Goal: Task Accomplishment & Management: Use online tool/utility

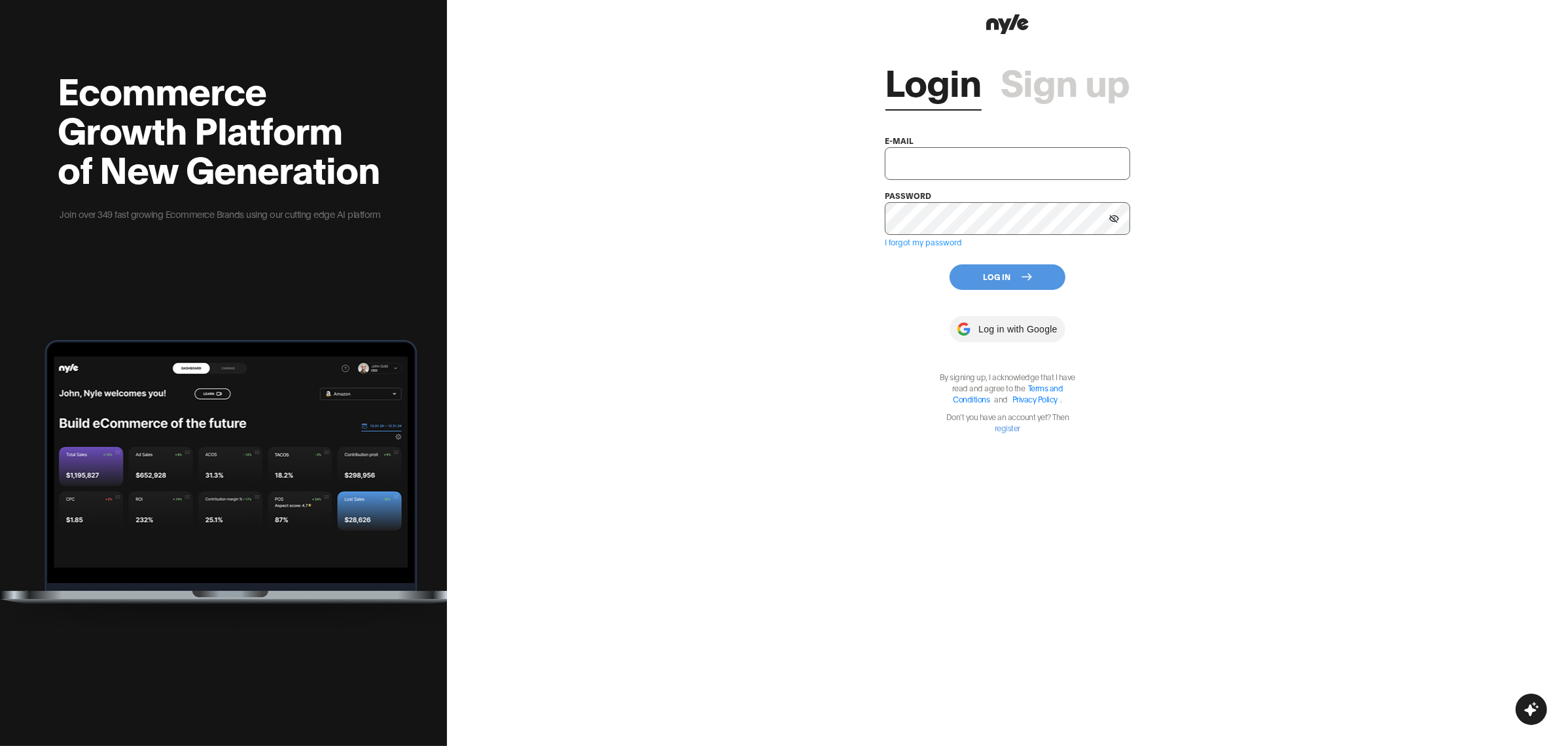
type input "[EMAIL_ADDRESS][PERSON_NAME]"
click at [993, 269] on button "Log In" at bounding box center [1007, 277] width 115 height 25
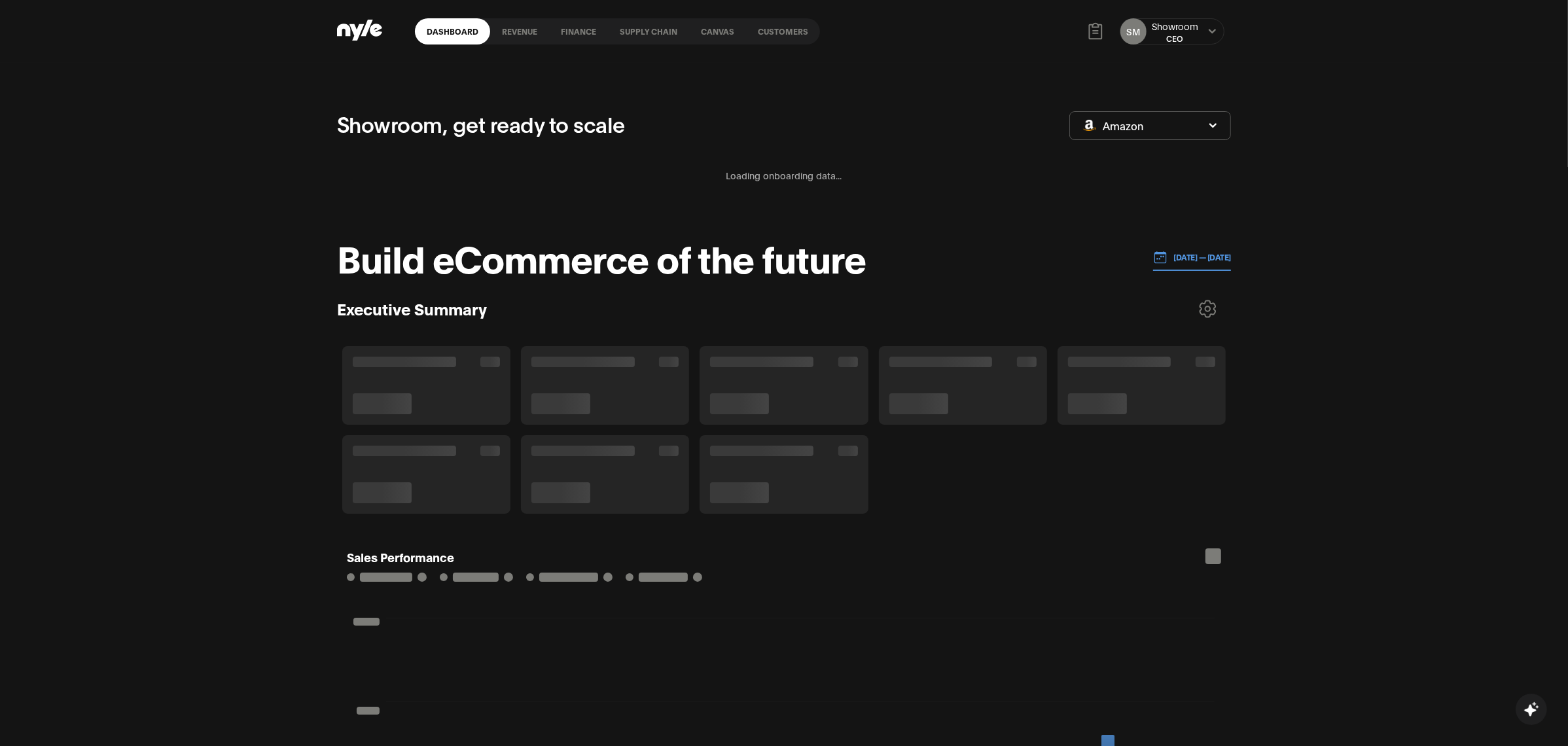
click at [800, 30] on link "Customers" at bounding box center [783, 31] width 74 height 26
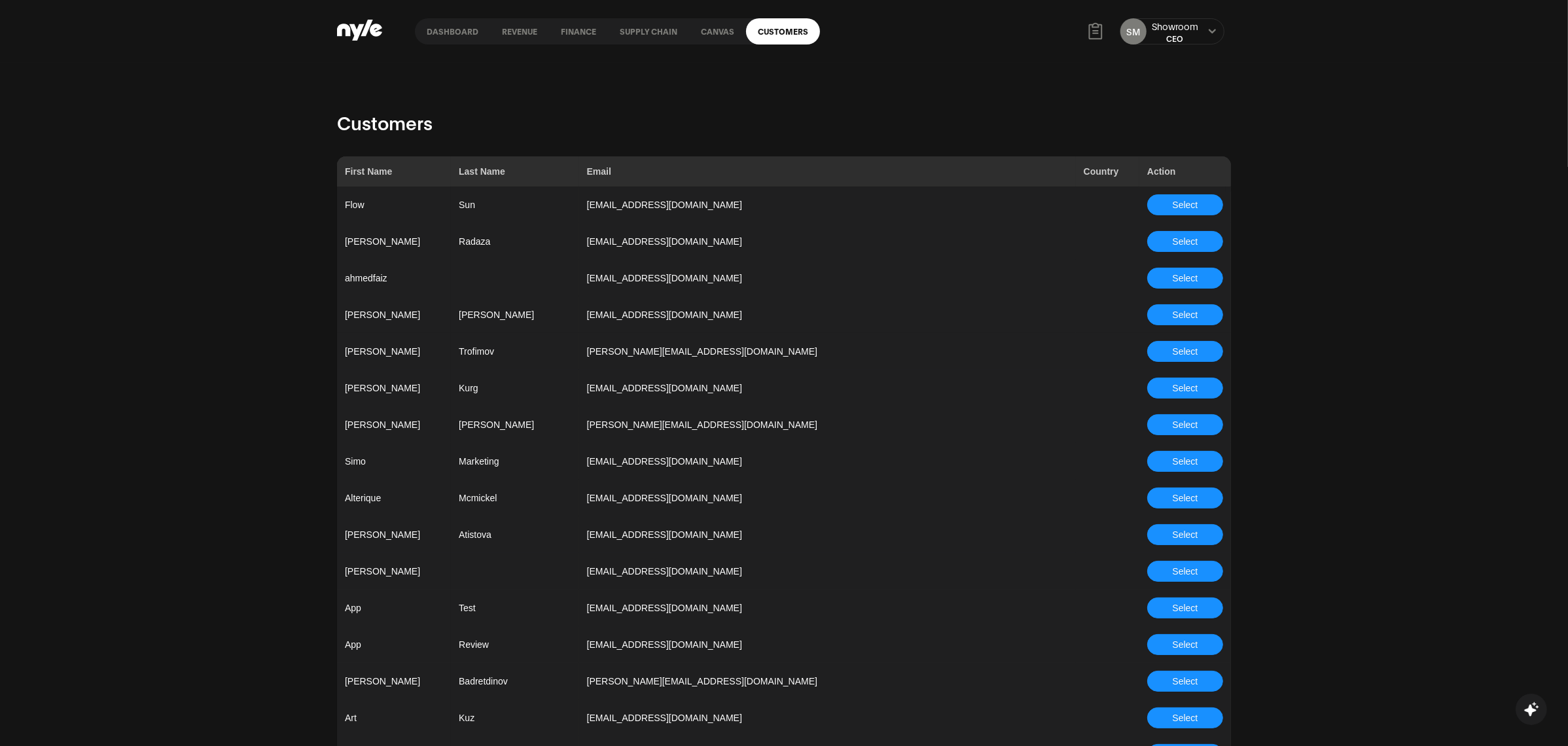
scroll to position [2249, 0]
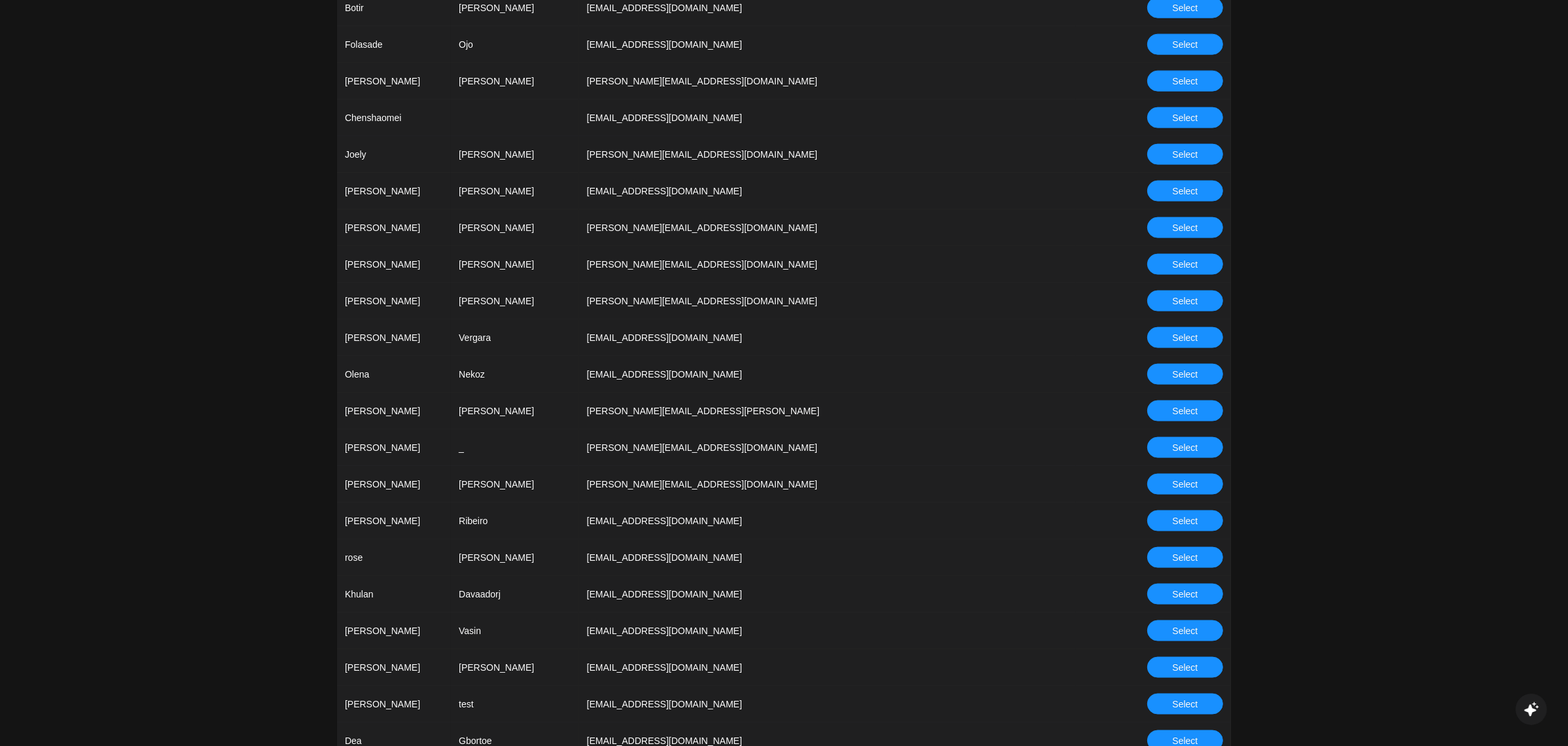
click at [1167, 378] on button "Select" at bounding box center [1185, 374] width 76 height 21
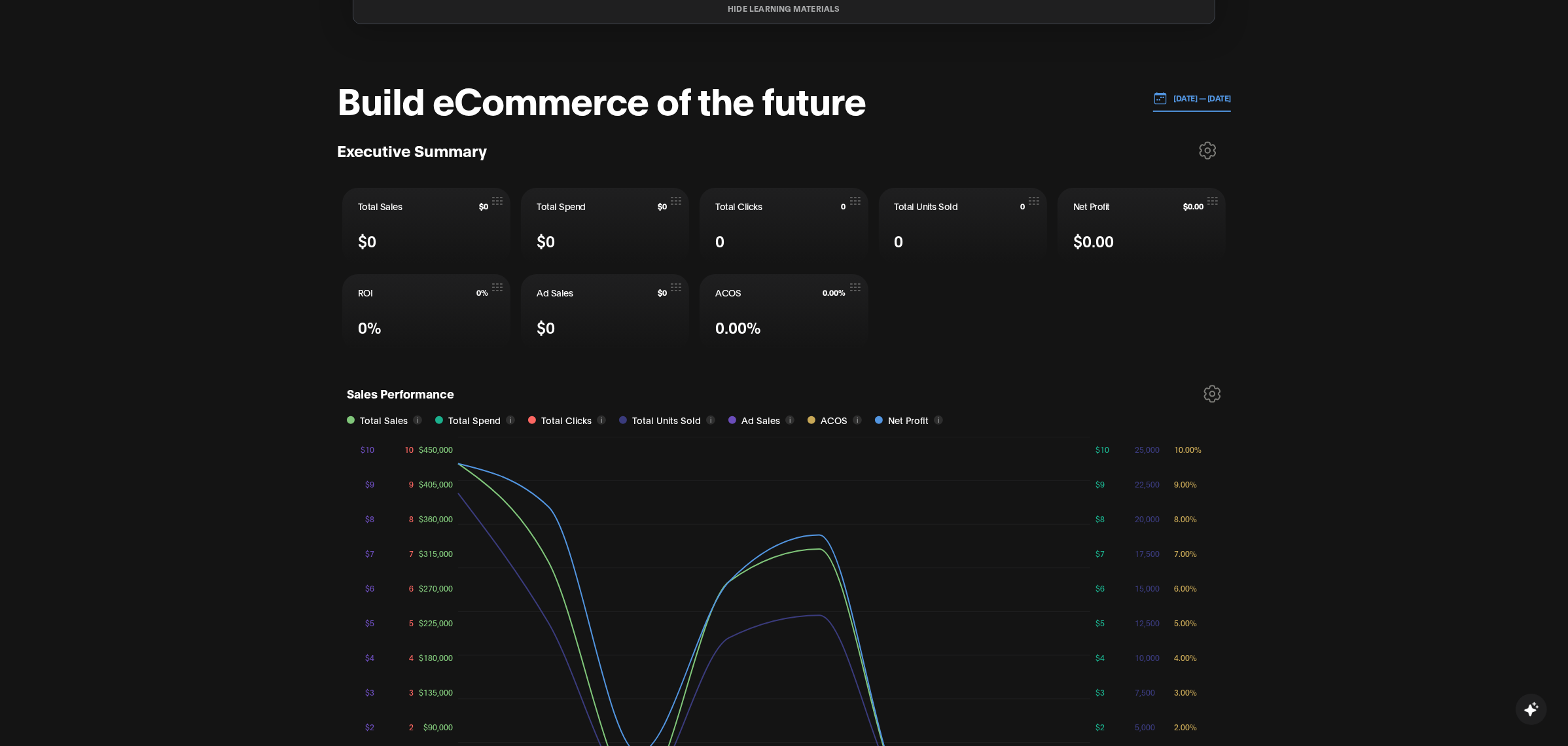
scroll to position [448, 0]
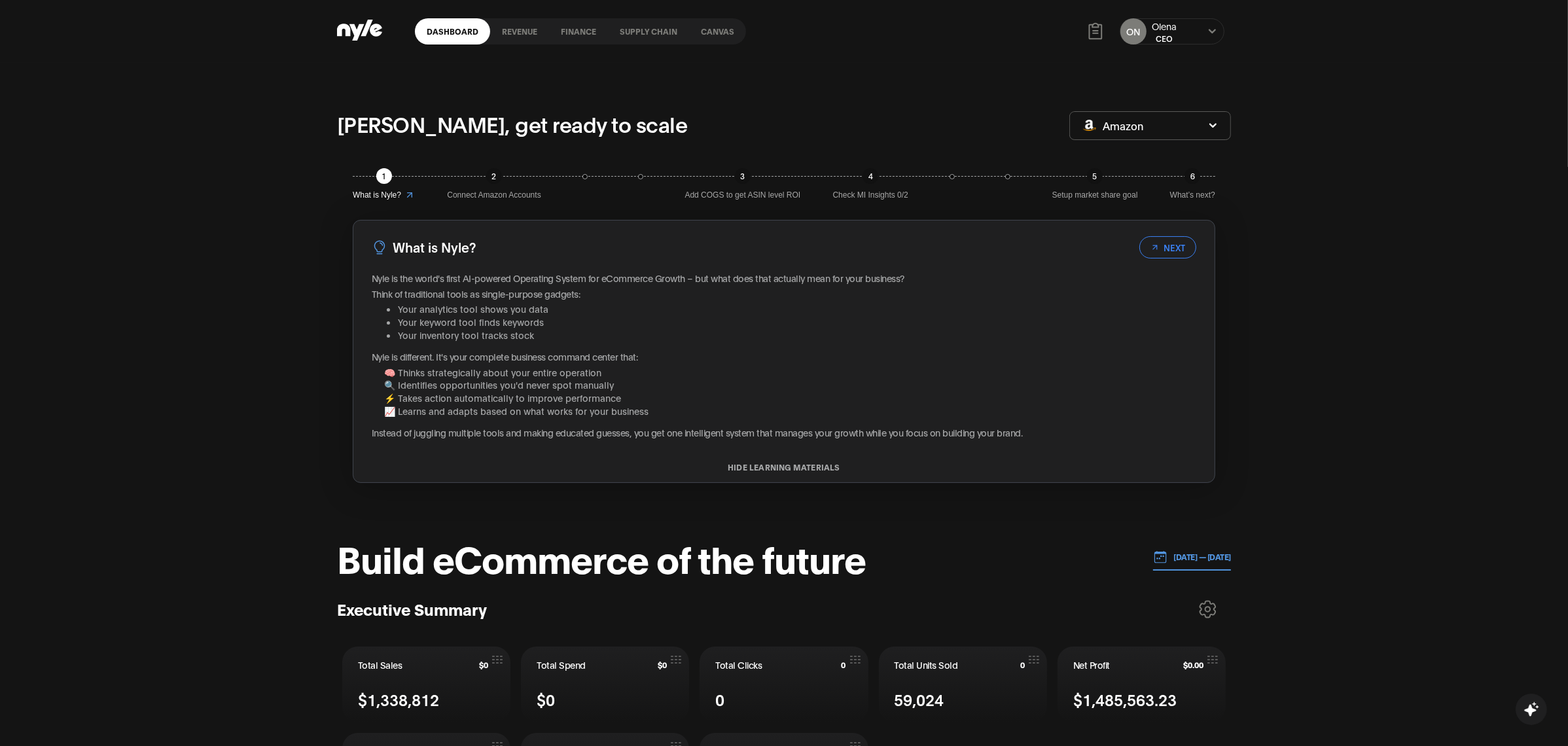
click at [710, 22] on link "Canvas" at bounding box center [718, 31] width 57 height 26
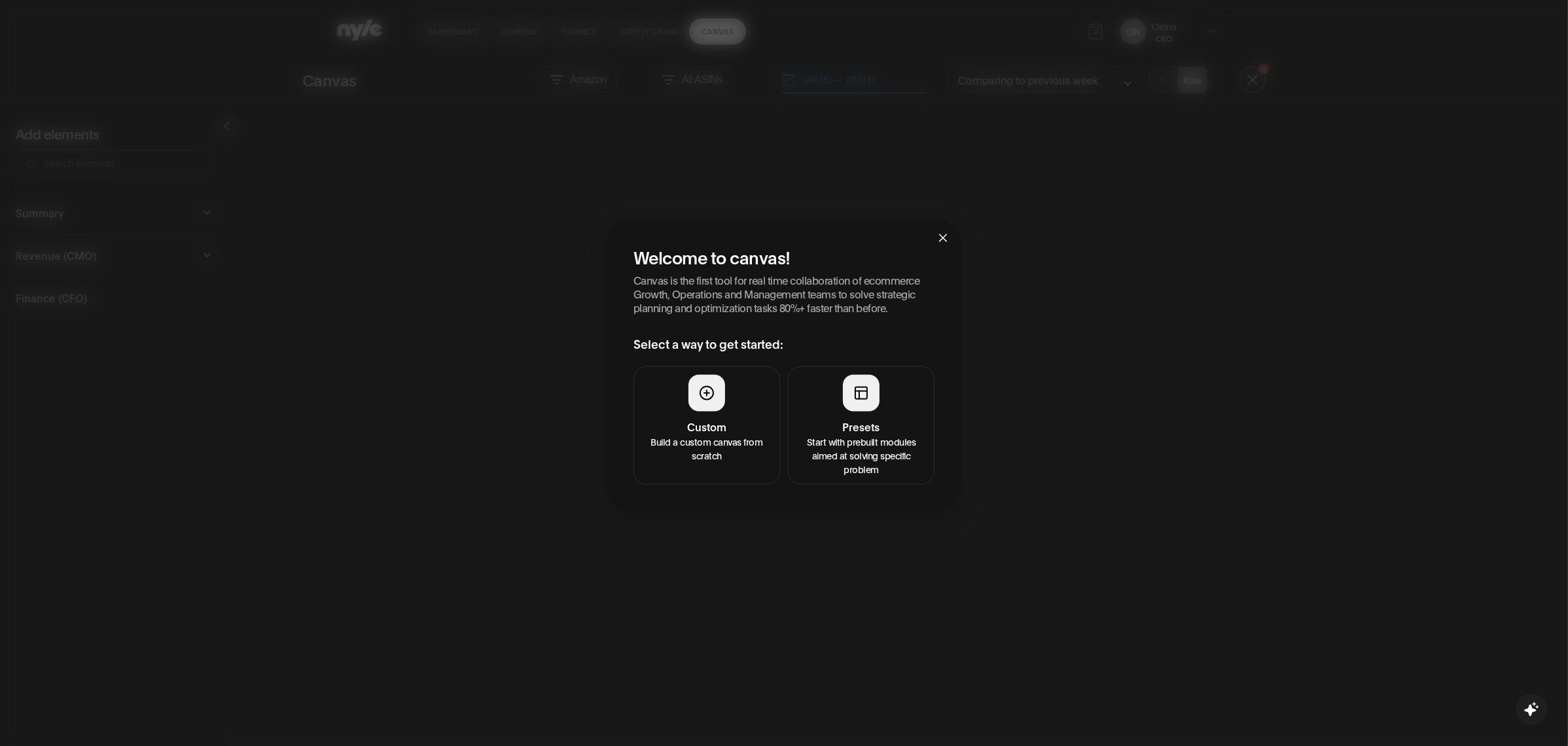
click at [852, 451] on p "Start with prebuilt modules aimed at solving specific problem" at bounding box center [861, 456] width 130 height 41
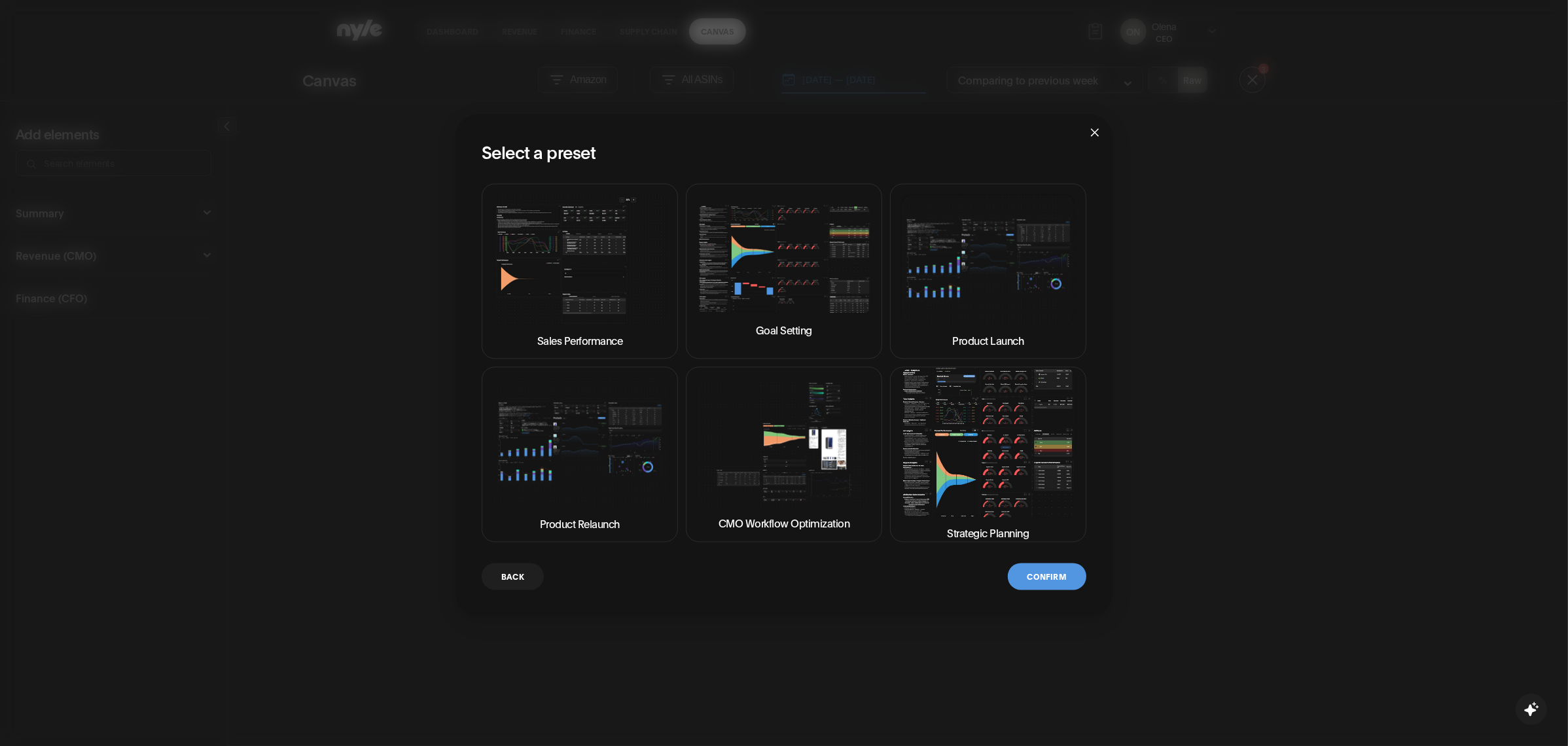
click at [969, 447] on img at bounding box center [988, 443] width 174 height 149
click at [1034, 578] on button "Confirm" at bounding box center [1047, 577] width 79 height 27
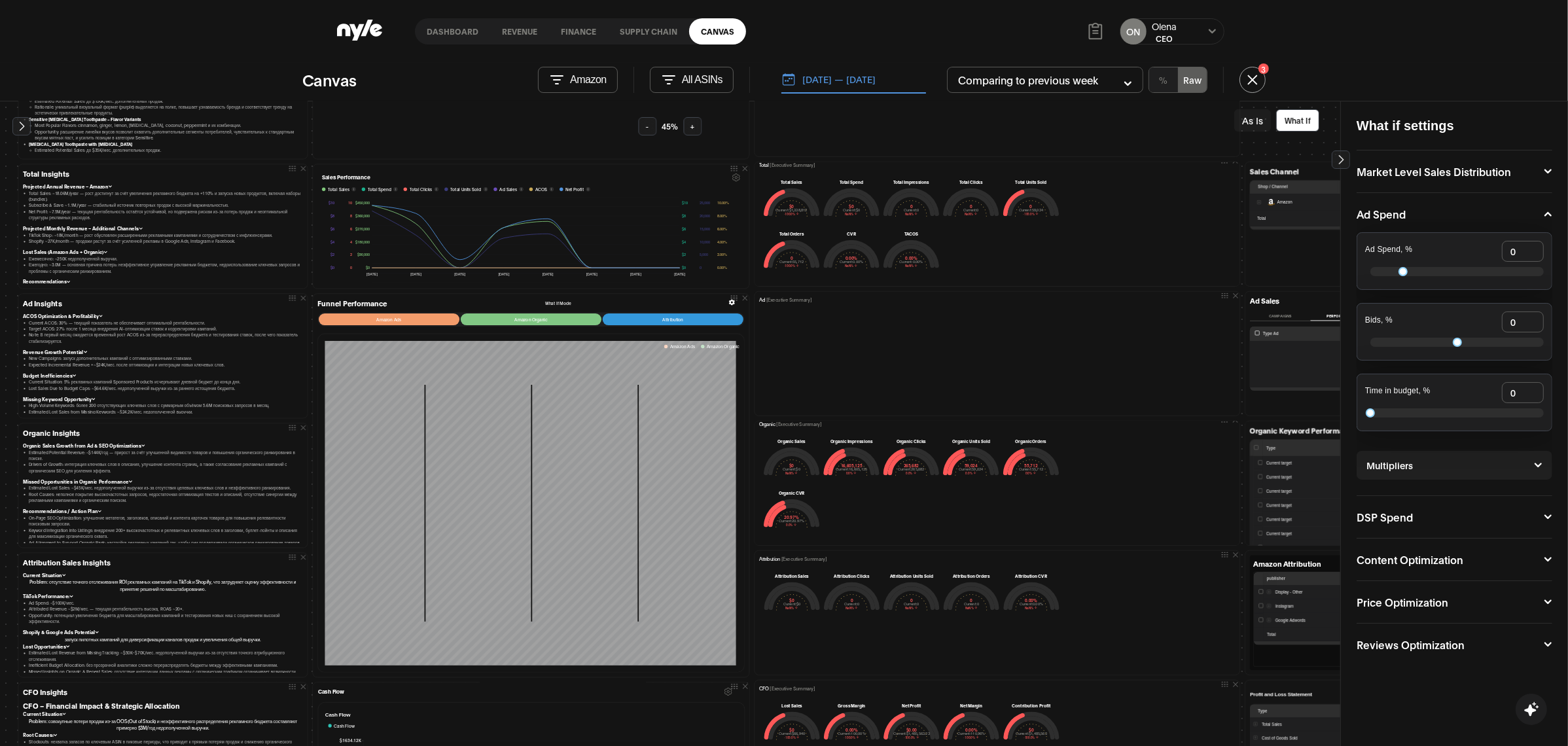
scroll to position [240, 0]
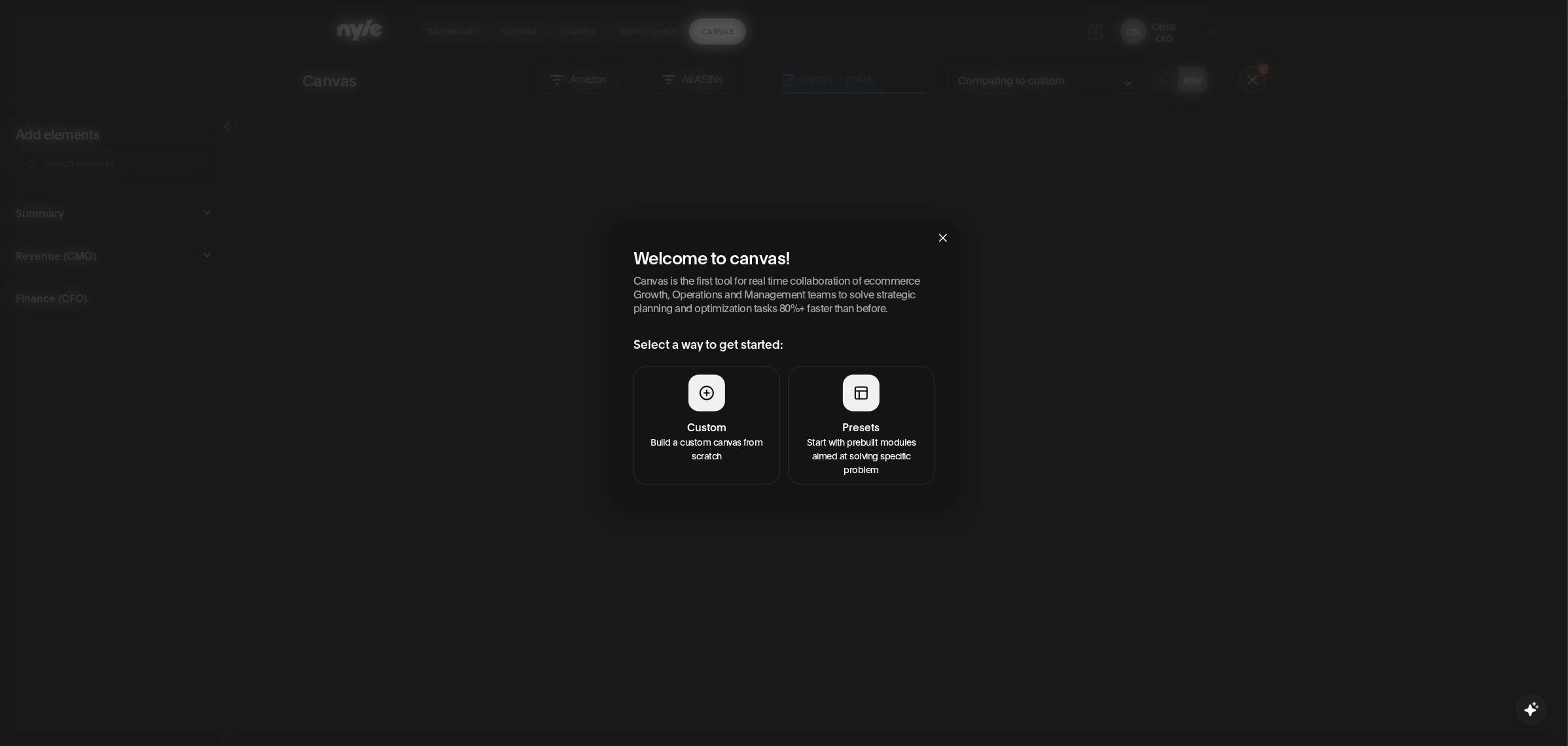
click at [851, 385] on div at bounding box center [862, 393] width 37 height 37
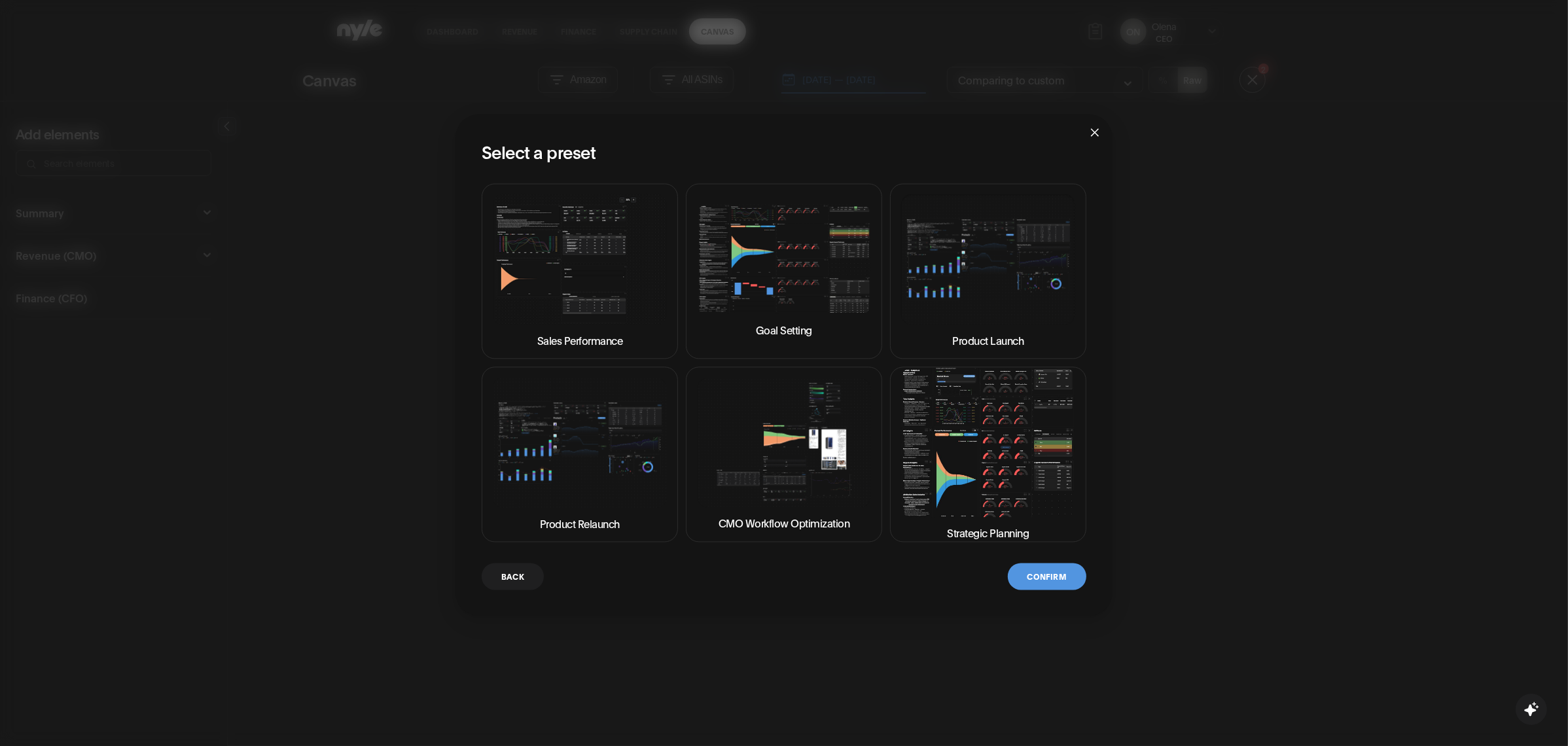
click at [1002, 424] on img at bounding box center [988, 443] width 174 height 149
click at [1057, 572] on button "Confirm" at bounding box center [1047, 577] width 79 height 27
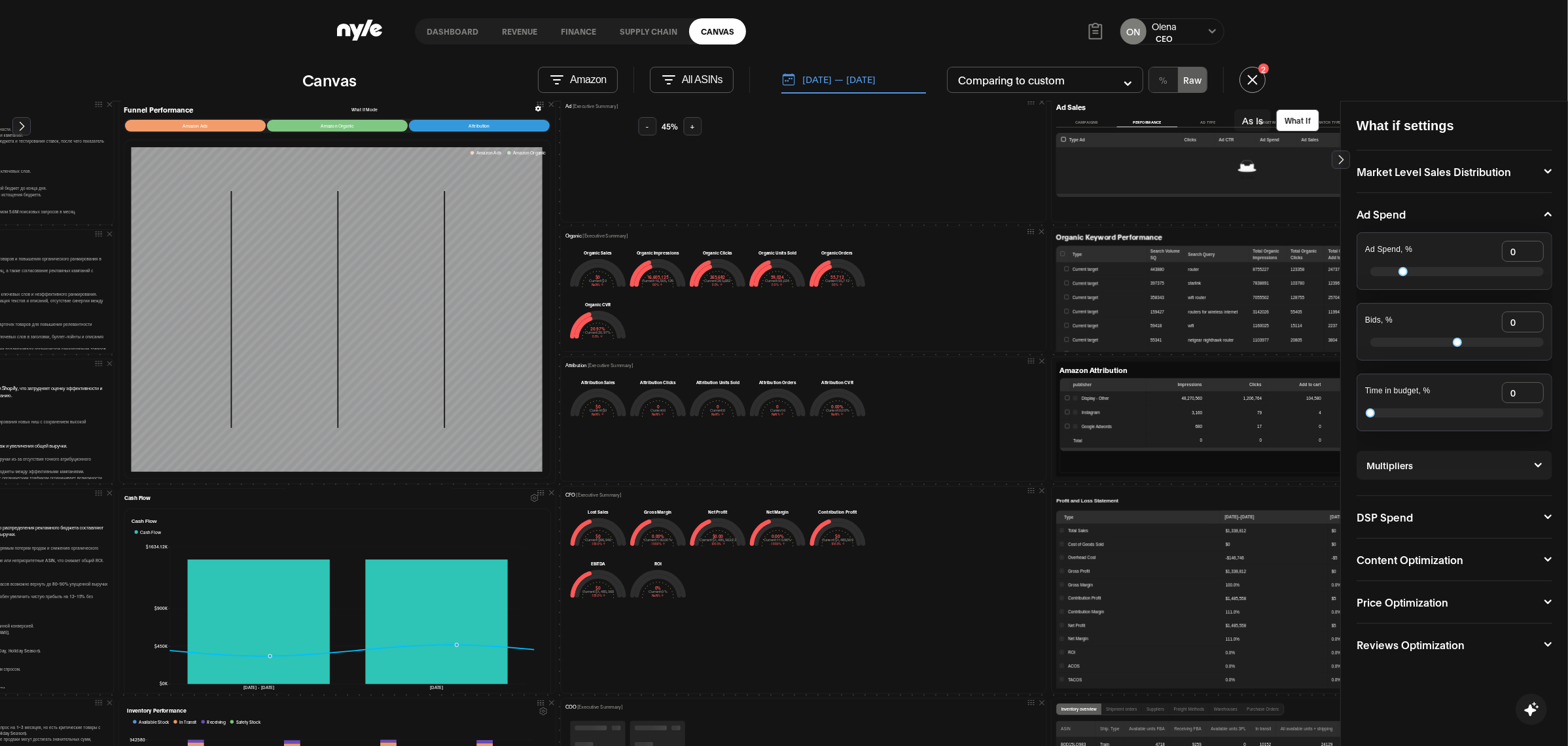
scroll to position [456, 194]
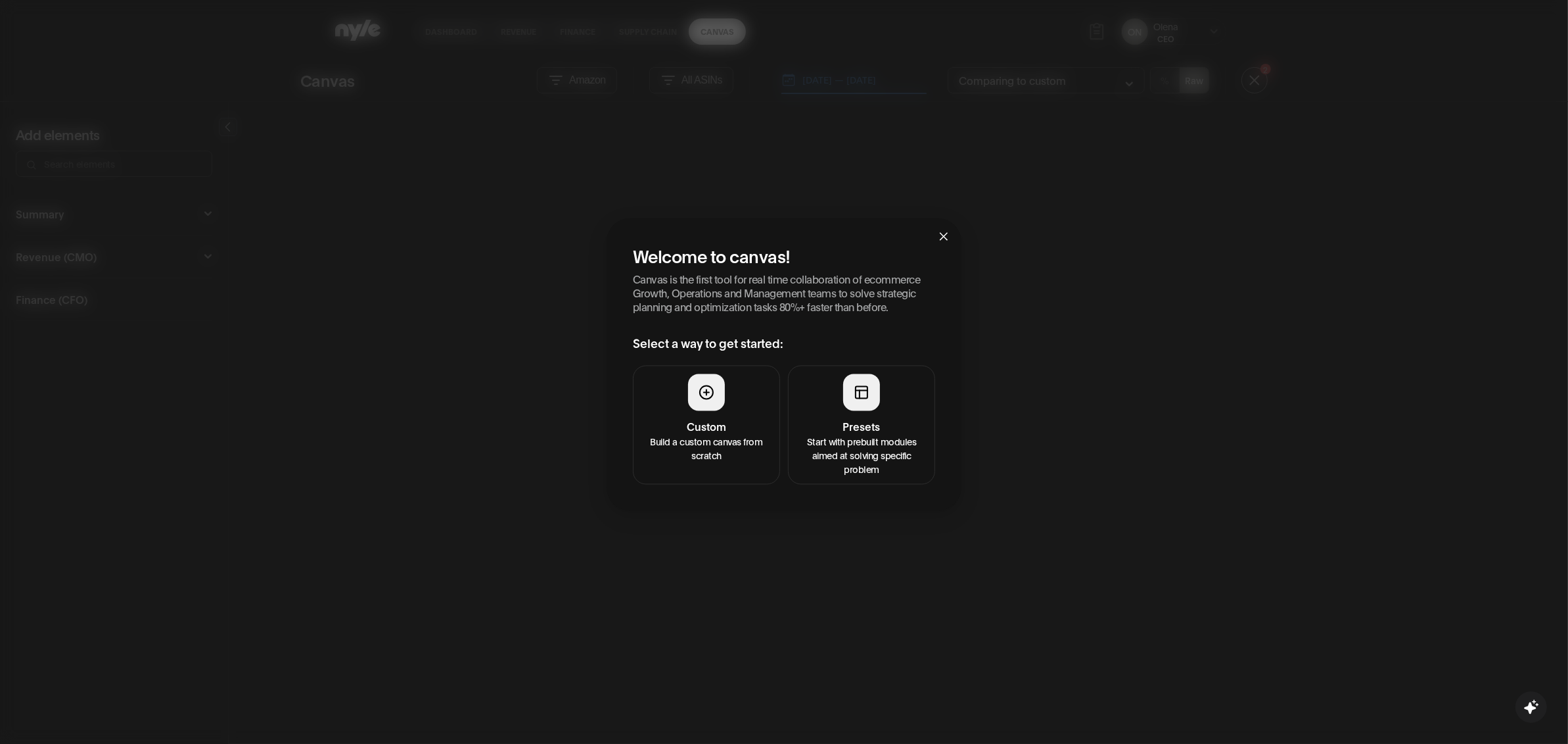
click at [859, 410] on button "Presets Start with prebuilt modules aimed at solving specific problem" at bounding box center [861, 424] width 147 height 119
